Goal: Entertainment & Leisure: Consume media (video, audio)

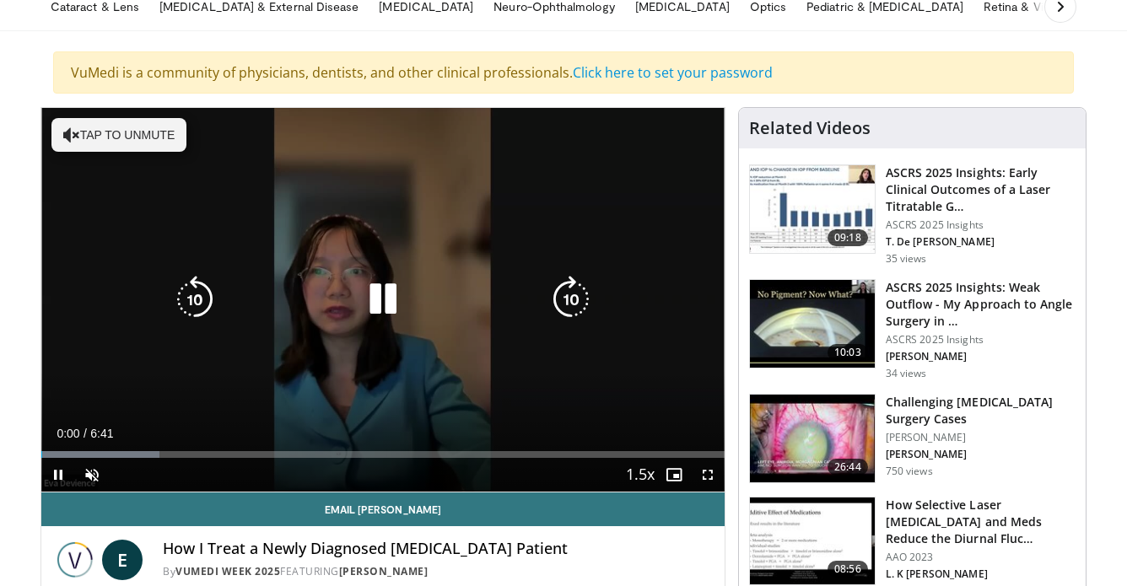
scroll to position [120, 0]
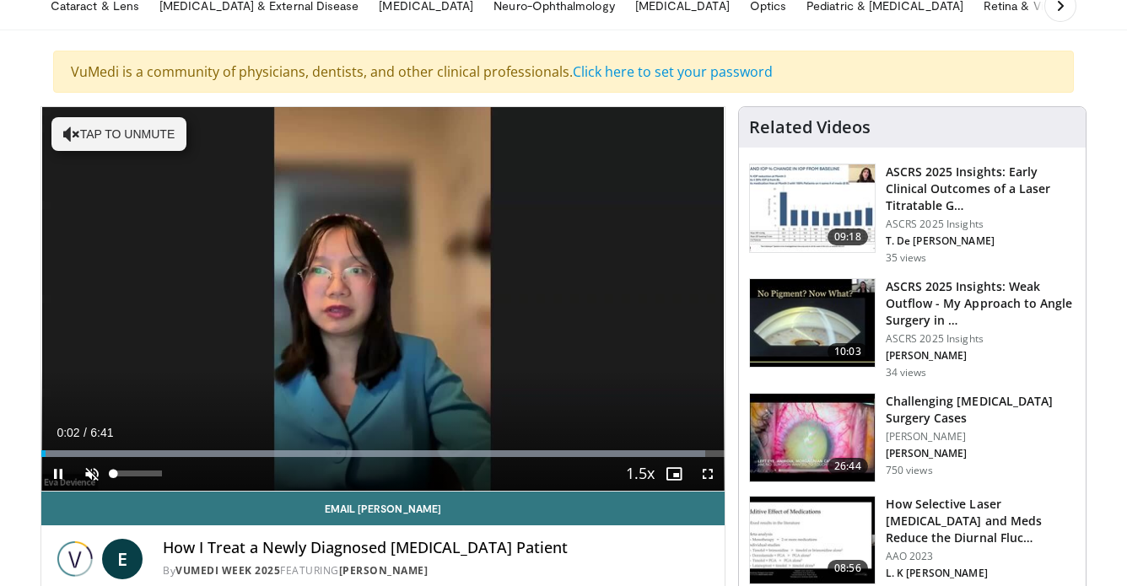
click at [89, 470] on span "Video Player" at bounding box center [92, 474] width 34 height 34
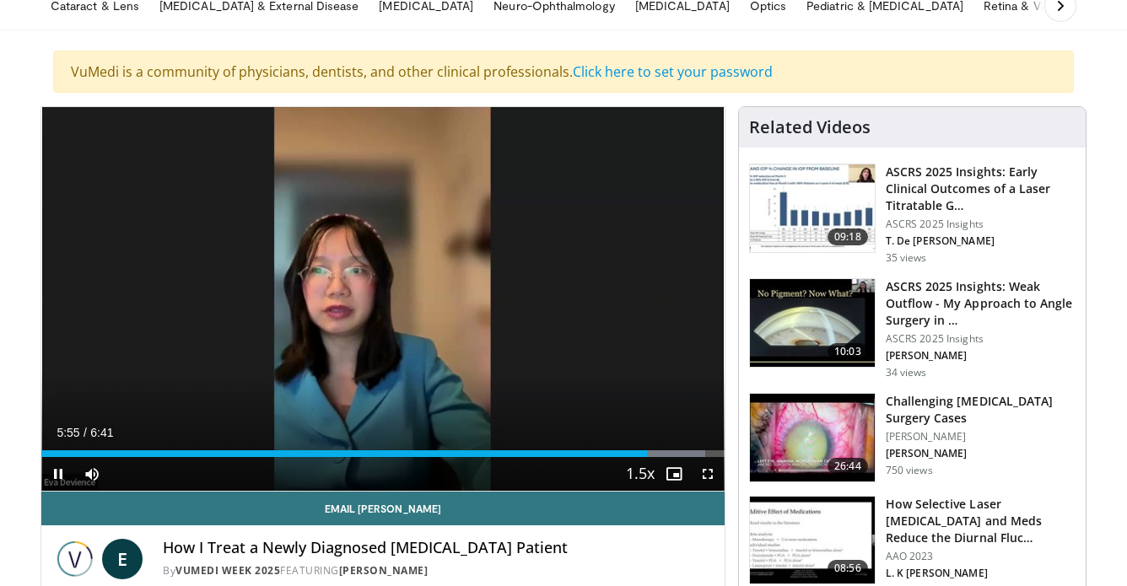
click at [55, 475] on span "Video Player" at bounding box center [58, 474] width 34 height 34
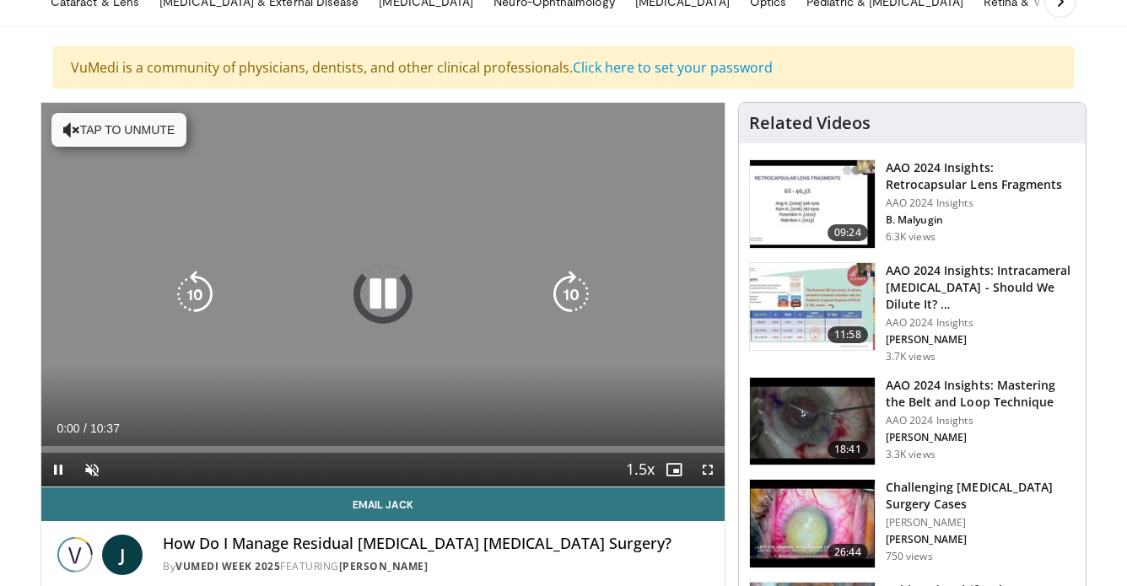
scroll to position [129, 0]
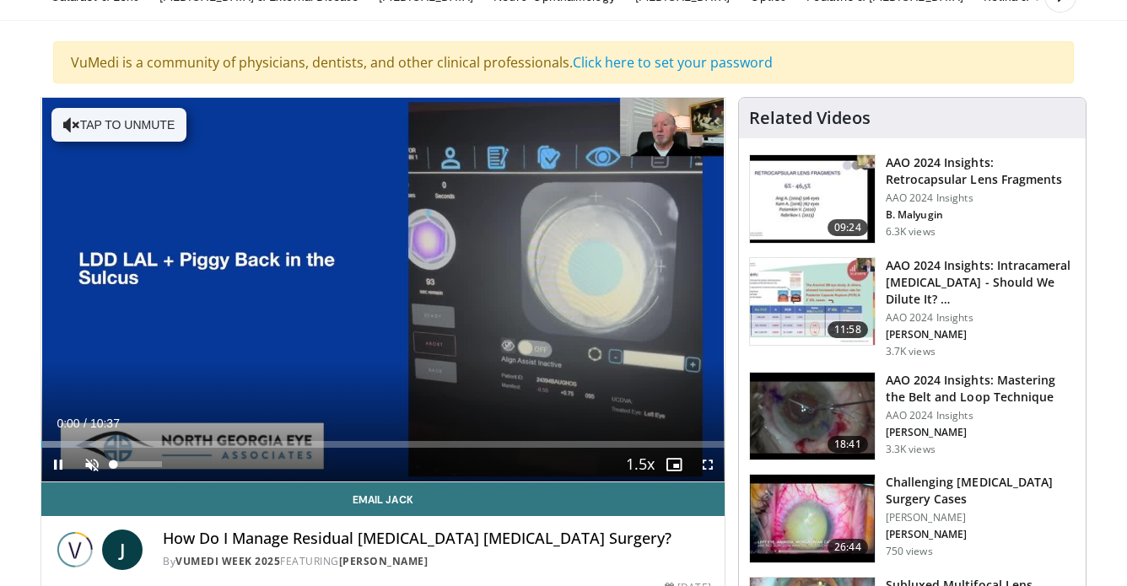
click at [91, 466] on span "Video Player" at bounding box center [92, 465] width 34 height 34
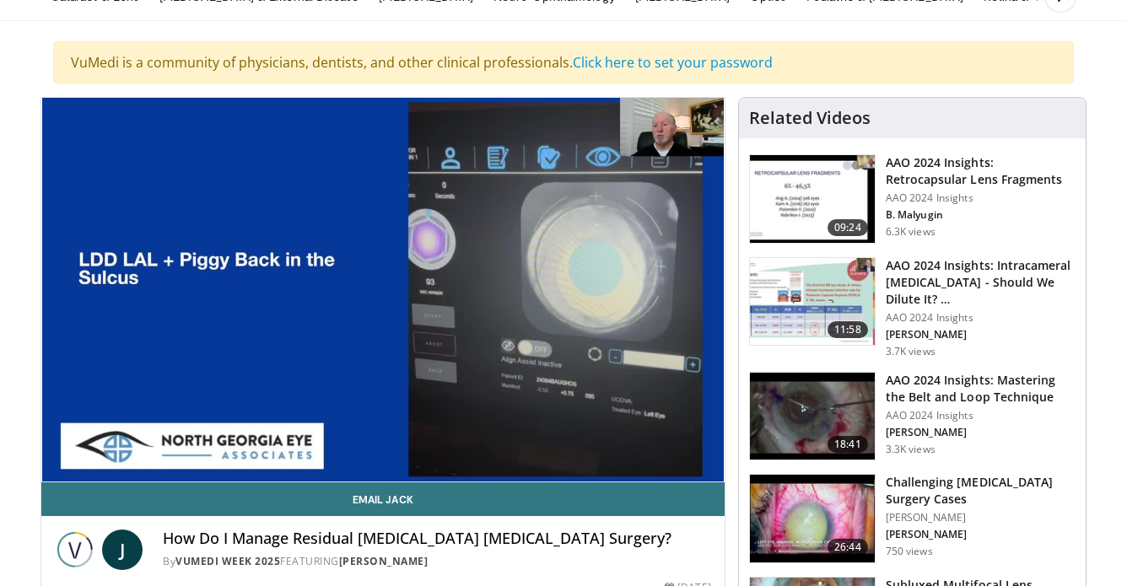
click at [56, 465] on div "10 seconds Tap to unmute" at bounding box center [382, 290] width 683 height 384
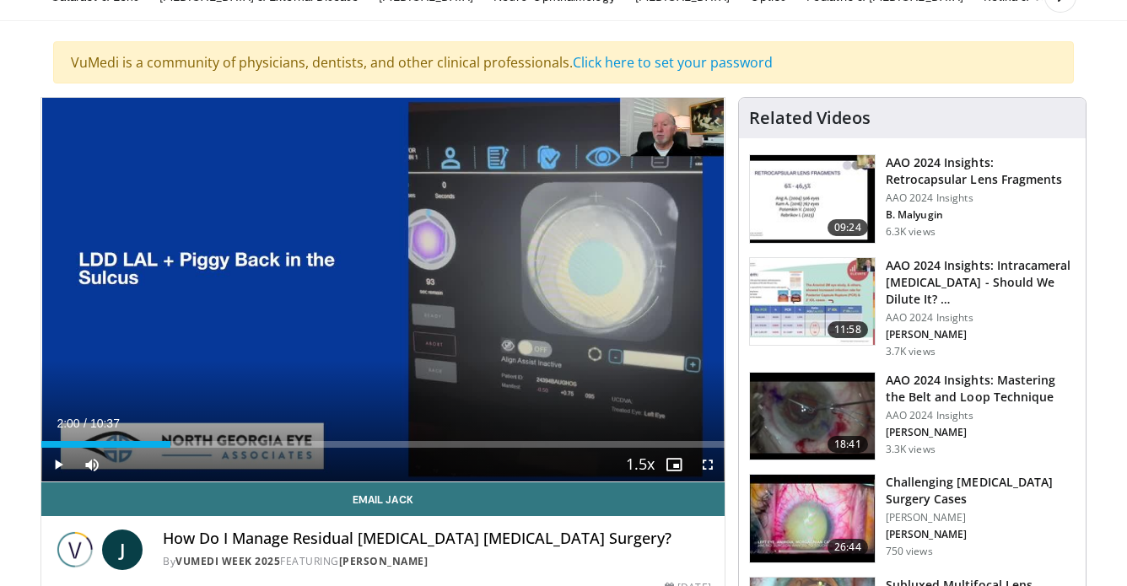
click at [56, 465] on span "Video Player" at bounding box center [58, 465] width 34 height 34
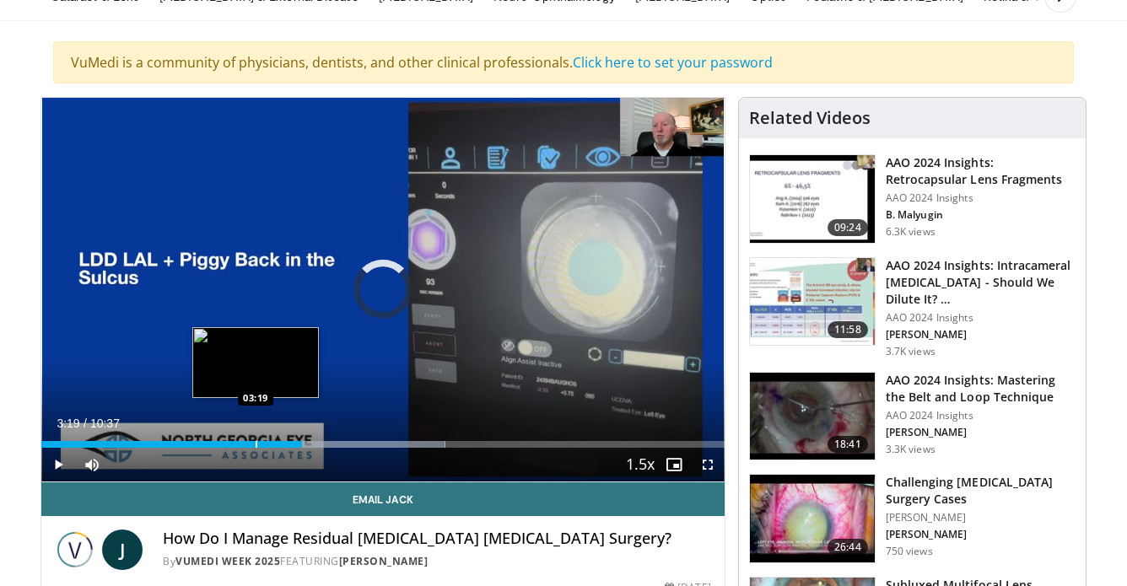
click at [256, 445] on div "Progress Bar" at bounding box center [257, 444] width 2 height 7
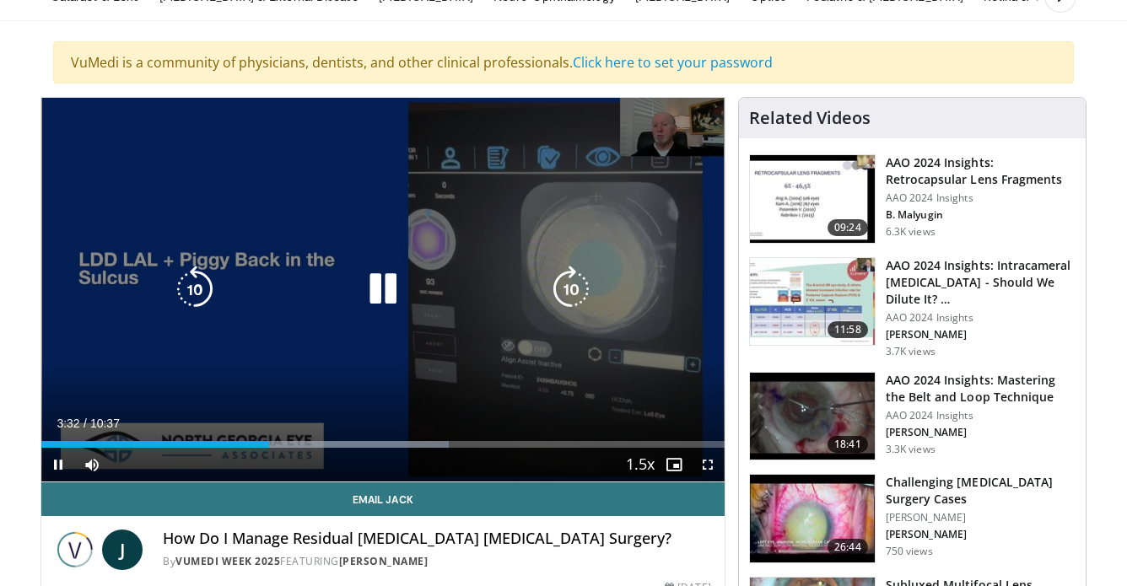
click at [383, 289] on icon "Video Player" at bounding box center [382, 289] width 47 height 47
